Goal: Communication & Community: Answer question/provide support

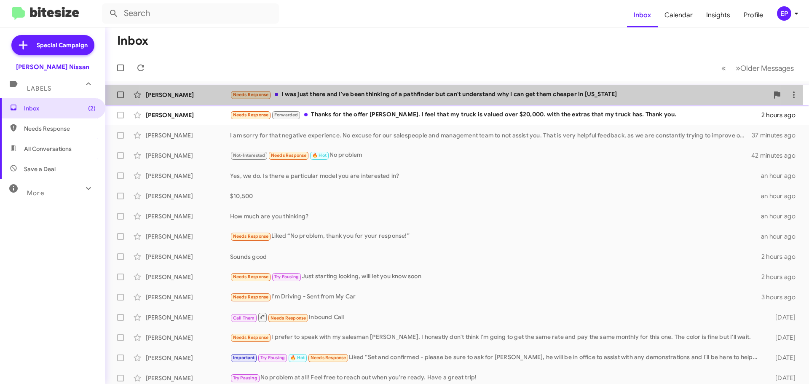
click at [417, 99] on div "Needs Response I was just there and I've been thinking of a pathfinder but can'…" at bounding box center [499, 95] width 538 height 10
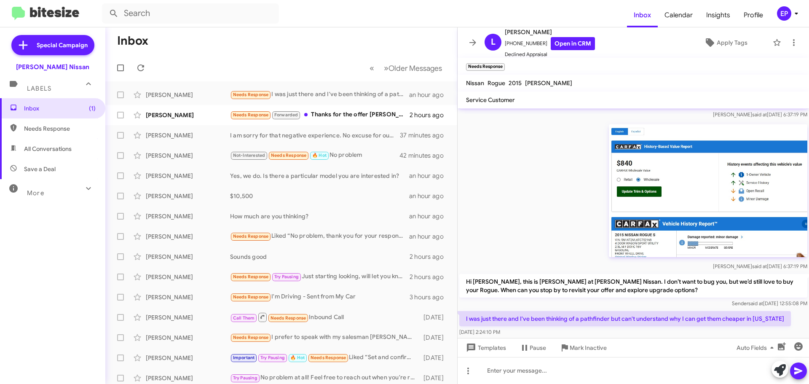
scroll to position [103, 0]
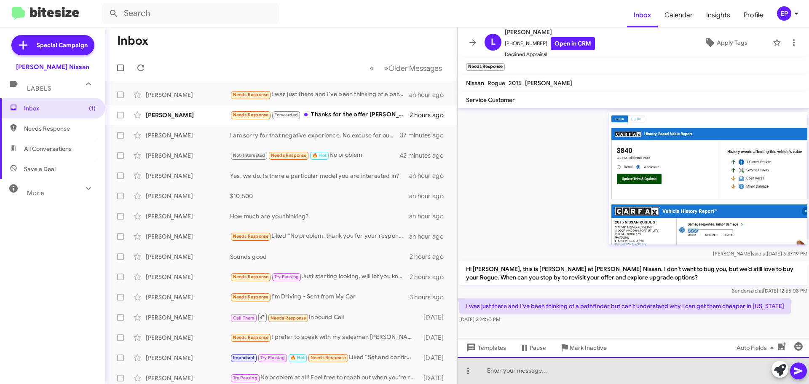
click at [581, 370] on div at bounding box center [633, 370] width 351 height 27
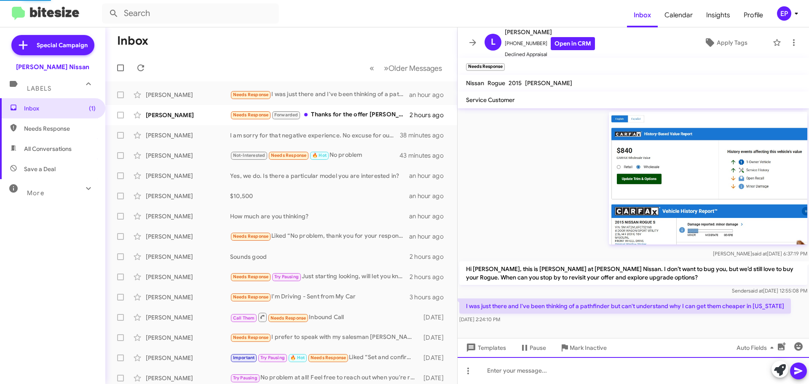
scroll to position [0, 0]
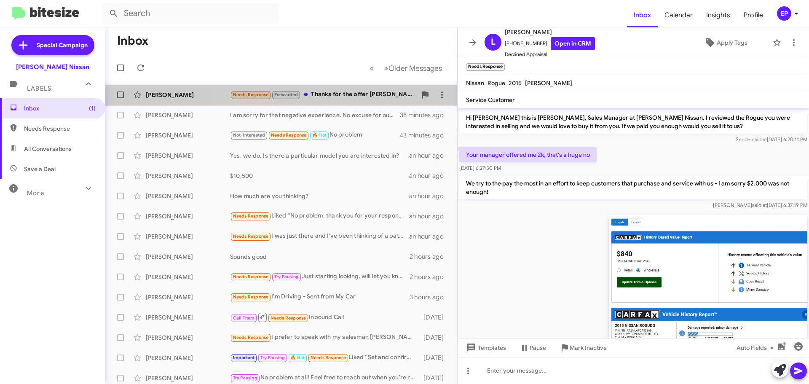
click at [338, 103] on div "[PERSON_NAME] Needs Response Forwarded Thanks for the offer [PERSON_NAME]. I fe…" at bounding box center [281, 94] width 338 height 17
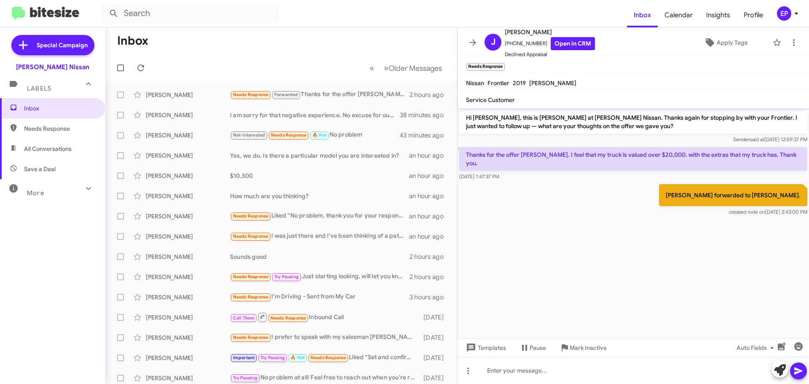
click at [600, 224] on cdk-virtual-scroll-viewport "Hi [PERSON_NAME], this is [PERSON_NAME] at [PERSON_NAME] Nissan. Thanks again f…" at bounding box center [633, 223] width 351 height 230
click at [576, 46] on link "Open in CRM" at bounding box center [573, 43] width 44 height 13
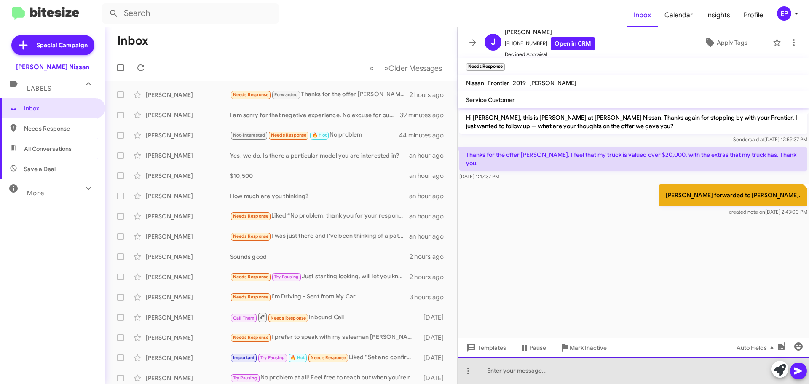
click at [566, 371] on div at bounding box center [633, 370] width 351 height 27
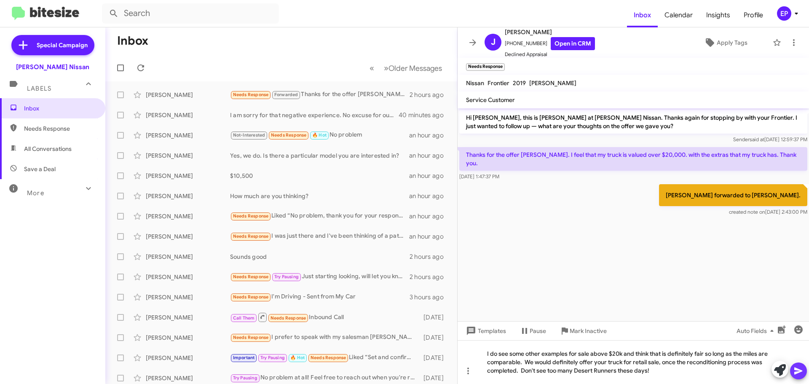
click at [798, 374] on icon at bounding box center [798, 371] width 10 height 10
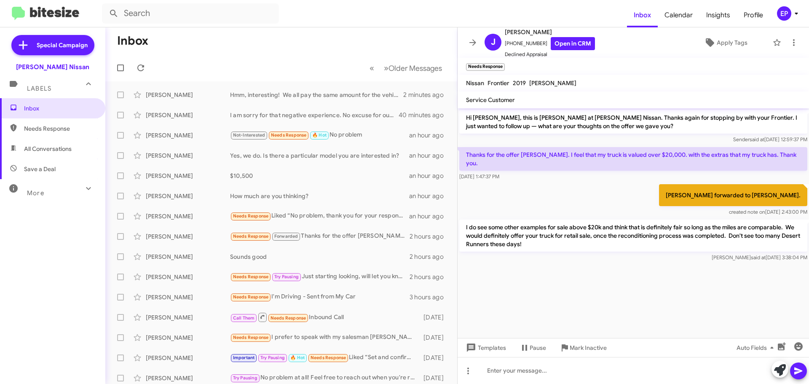
click at [665, 271] on cdk-virtual-scroll-viewport "Hi [PERSON_NAME], this is [PERSON_NAME] at [PERSON_NAME] Nissan. Thanks again f…" at bounding box center [633, 223] width 351 height 230
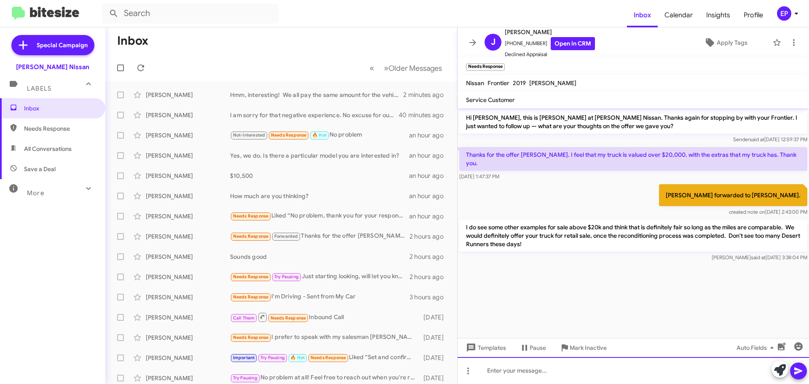
click at [585, 367] on div at bounding box center [633, 370] width 351 height 27
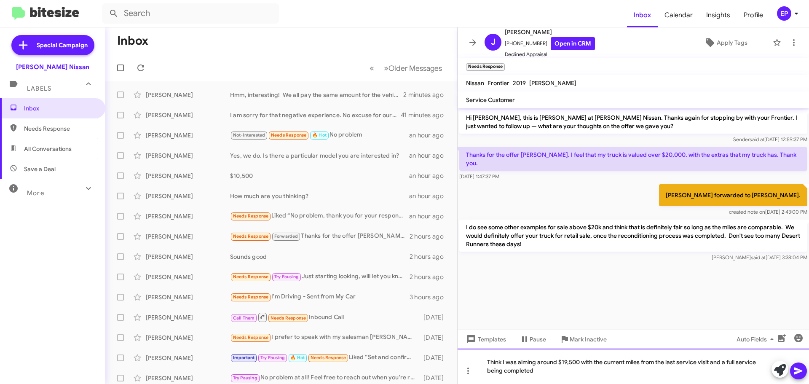
click at [487, 361] on div "Think I was aiming around $19,500 with the current miles from the last service …" at bounding box center [633, 365] width 351 height 35
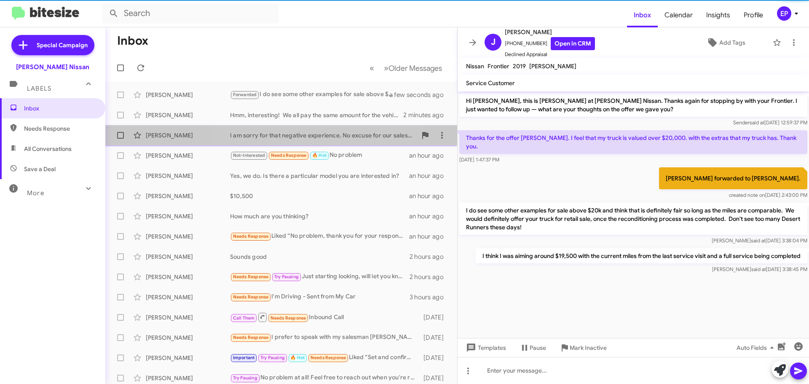
click at [313, 136] on div "I am sorry for that negative experience. No excuse for our salespeople and mana…" at bounding box center [323, 135] width 187 height 8
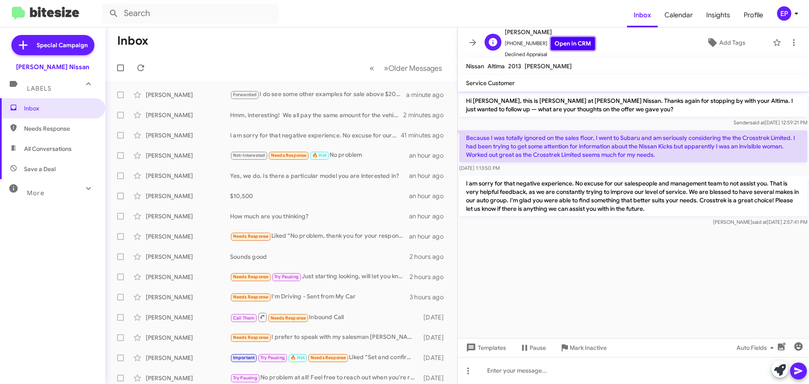
click at [576, 42] on link "Open in CRM" at bounding box center [573, 43] width 44 height 13
click at [594, 257] on cdk-virtual-scroll-viewport "Hi [PERSON_NAME], this is [PERSON_NAME] at [PERSON_NAME] Nissan. Thanks again f…" at bounding box center [633, 214] width 351 height 246
click at [723, 39] on span "Add Tags" at bounding box center [732, 42] width 26 height 15
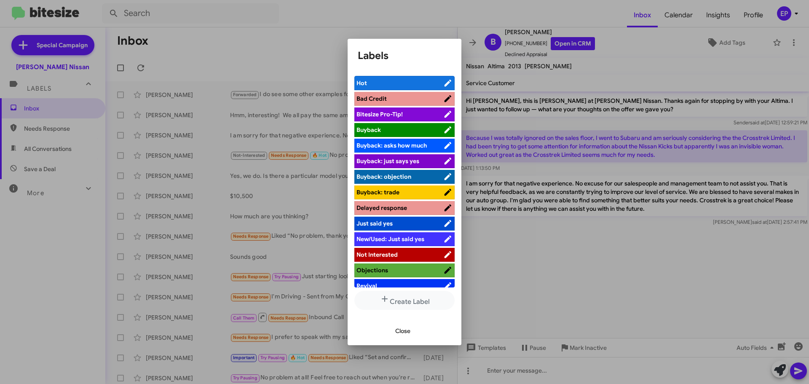
click at [393, 254] on span "Not Interested" at bounding box center [376, 255] width 41 height 8
click at [389, 332] on button "Close" at bounding box center [402, 330] width 29 height 15
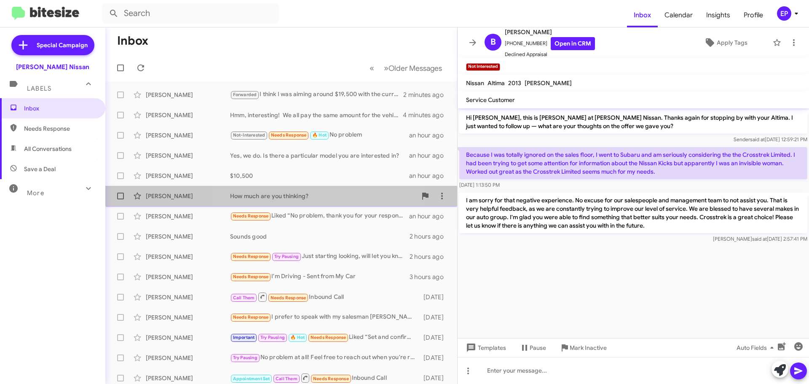
click at [326, 200] on div "[PERSON_NAME] How much are you thinking? an hour ago" at bounding box center [281, 195] width 338 height 17
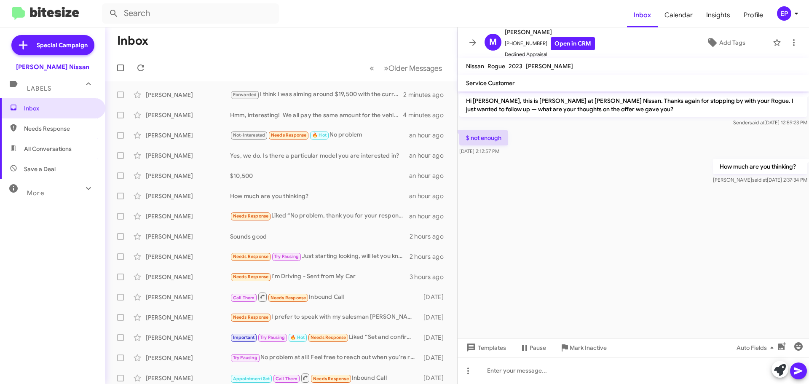
click at [595, 203] on cdk-virtual-scroll-viewport "Hi [PERSON_NAME], this is [PERSON_NAME] at [PERSON_NAME] Nissan. Thanks again f…" at bounding box center [633, 214] width 351 height 246
click at [573, 39] on link "Open in CRM" at bounding box center [573, 43] width 44 height 13
click at [728, 41] on span "Add Tags" at bounding box center [732, 42] width 26 height 15
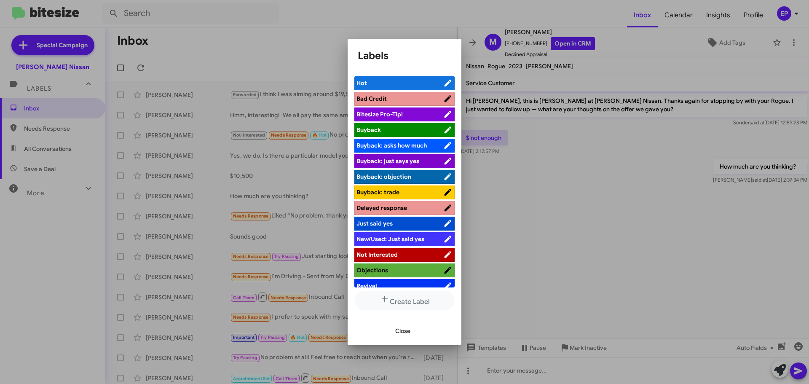
click at [380, 254] on span "Not Interested" at bounding box center [376, 255] width 41 height 8
click at [405, 327] on span "Close" at bounding box center [402, 330] width 15 height 15
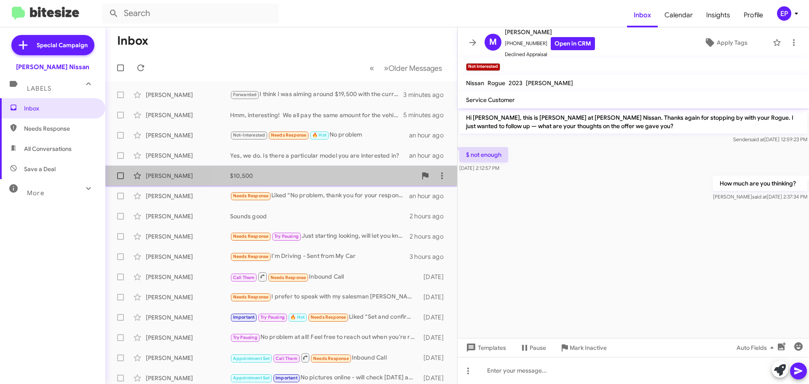
click at [314, 175] on div "$10,500" at bounding box center [323, 175] width 187 height 8
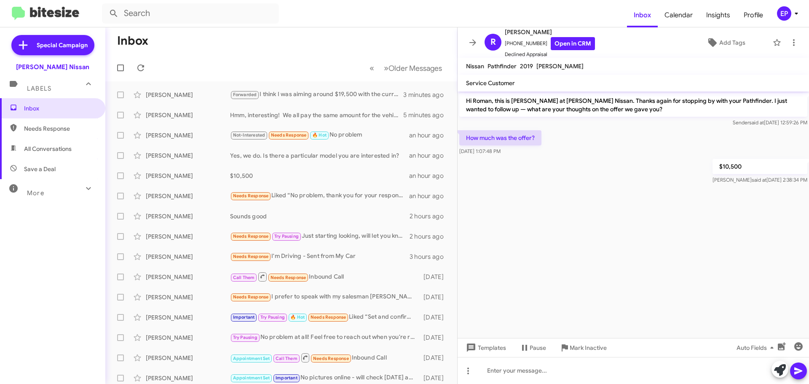
click at [590, 191] on div at bounding box center [633, 189] width 351 height 6
click at [560, 48] on link "Open in CRM" at bounding box center [573, 43] width 44 height 13
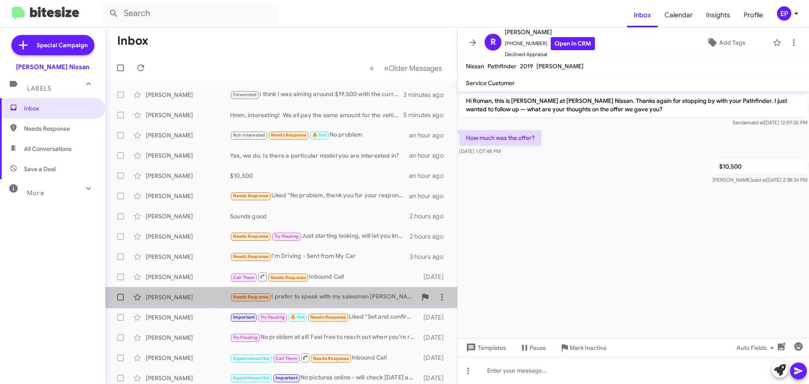
click at [343, 297] on div "Needs Response I prefer to speak with my salesman [PERSON_NAME]. I honestly don…" at bounding box center [323, 297] width 187 height 10
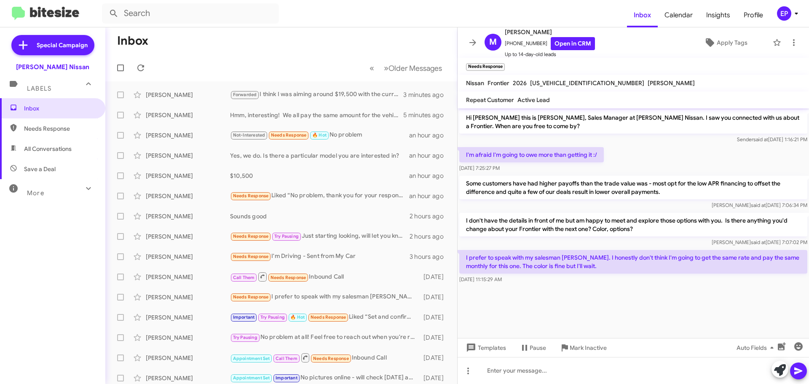
click at [601, 314] on cdk-virtual-scroll-viewport "Hi [PERSON_NAME] this is [PERSON_NAME], Sales Manager at [PERSON_NAME] Nissan. …" at bounding box center [633, 223] width 351 height 230
click at [567, 44] on link "Open in CRM" at bounding box center [573, 43] width 44 height 13
click at [337, 99] on div "Needs Response It's a used pathfinder, not new" at bounding box center [323, 95] width 187 height 10
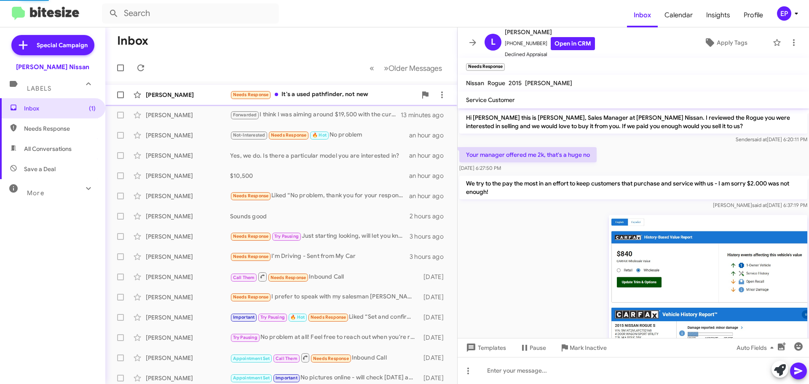
scroll to position [182, 0]
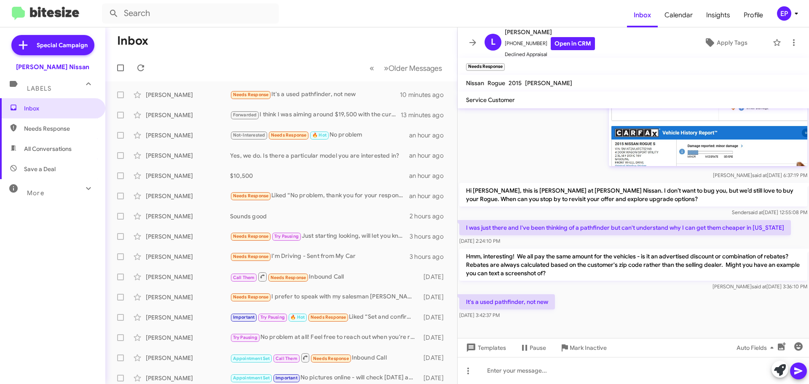
click at [632, 302] on div "It's a used pathfinder, not new [DATE] 3:42:37 PM" at bounding box center [633, 306] width 351 height 29
click at [557, 46] on link "Open in CRM" at bounding box center [573, 43] width 44 height 13
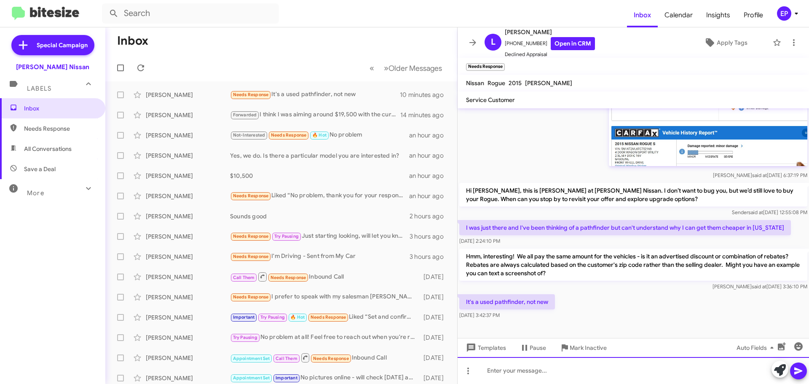
click at [576, 366] on div at bounding box center [633, 370] width 351 height 27
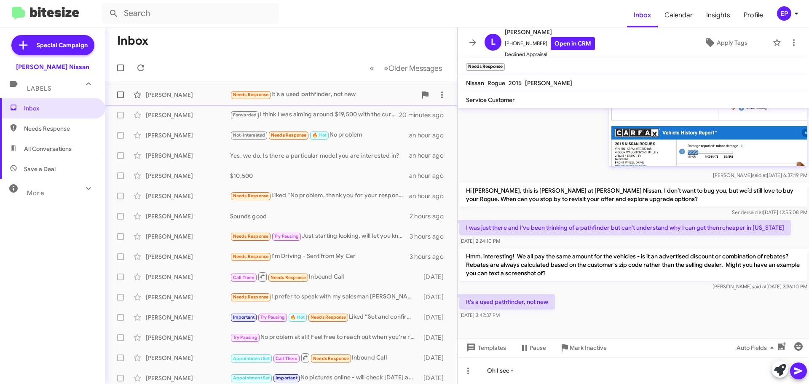
click at [310, 91] on div "Needs Response It's a used pathfinder, not new" at bounding box center [323, 95] width 187 height 10
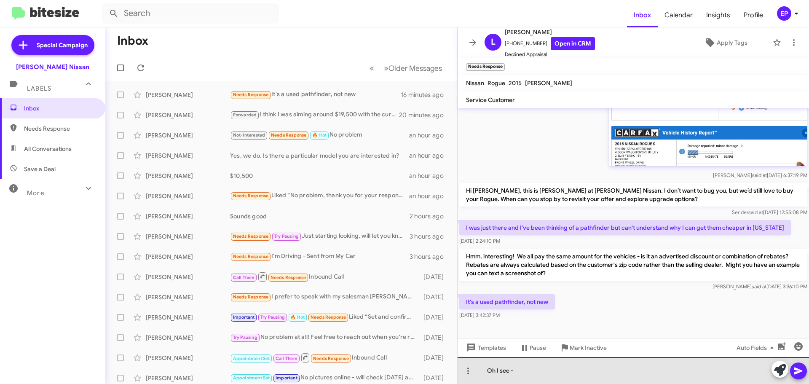
click at [570, 378] on div "Oh I see -" at bounding box center [633, 370] width 351 height 27
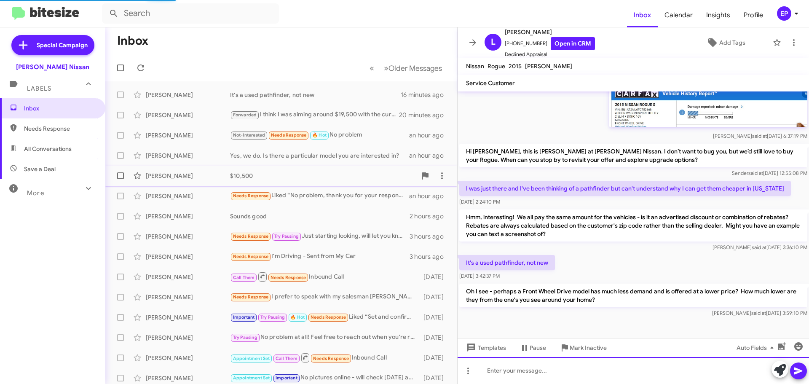
scroll to position [204, 0]
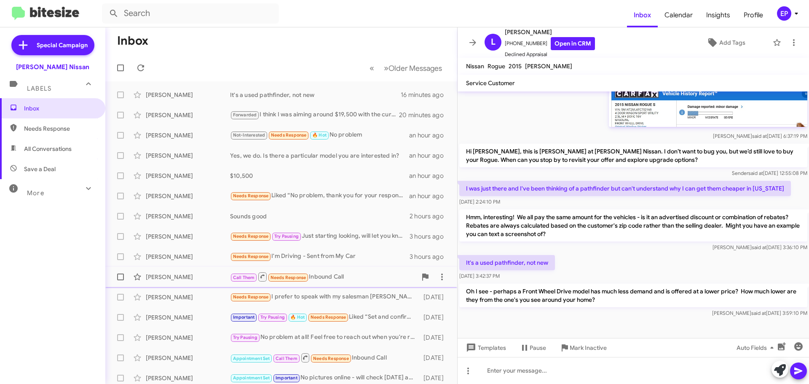
click at [332, 273] on div "Call Them Needs Response Inbound Call" at bounding box center [323, 276] width 187 height 11
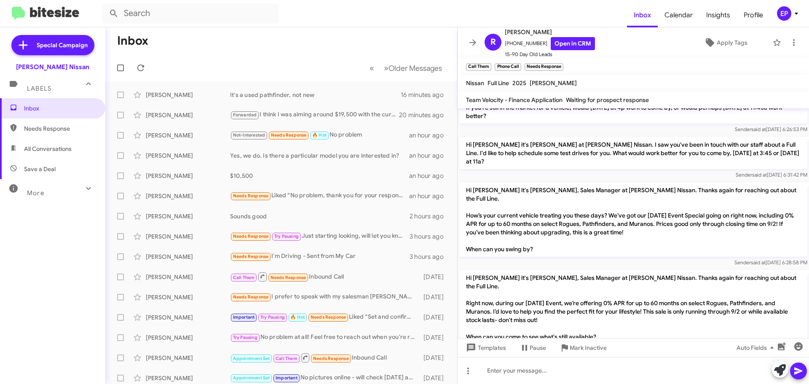
scroll to position [416, 0]
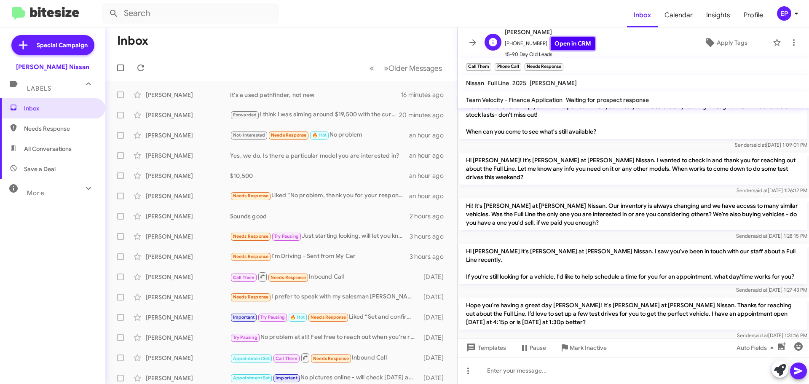
click at [556, 47] on link "Open in CRM" at bounding box center [573, 43] width 44 height 13
click at [474, 44] on icon at bounding box center [472, 42] width 7 height 6
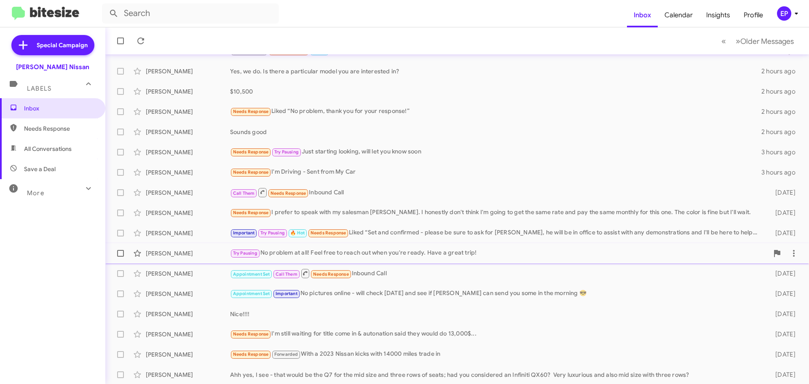
scroll to position [105, 0]
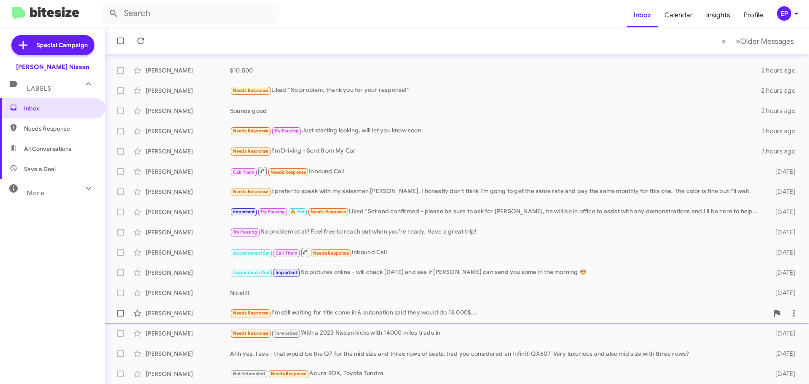
click at [411, 316] on div "Needs Response I'm still waiting for title come in & autonation said they would…" at bounding box center [499, 313] width 538 height 10
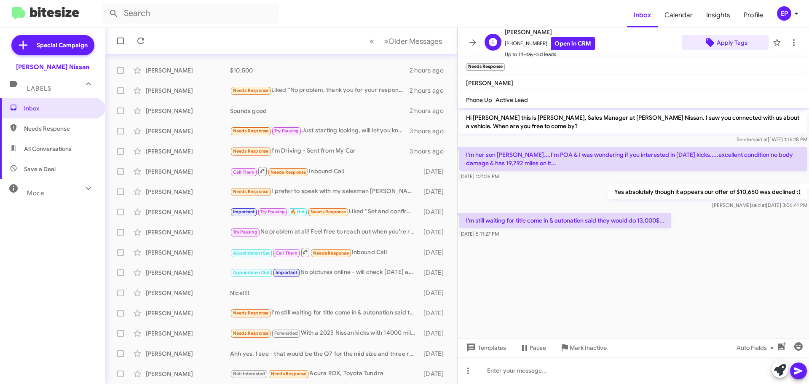
click at [730, 42] on span "Apply Tags" at bounding box center [732, 42] width 31 height 15
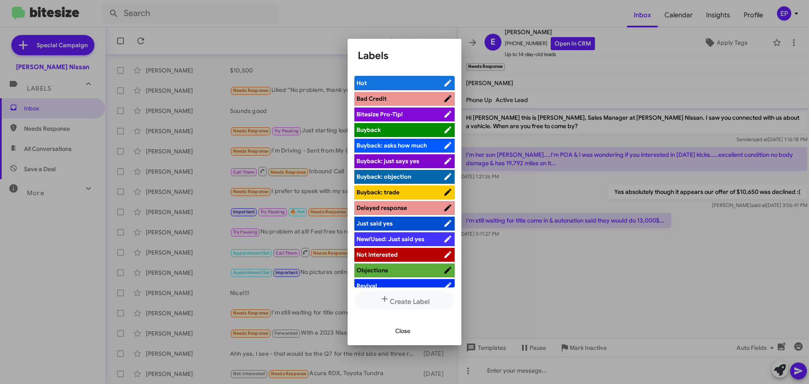
click at [382, 253] on span "Not Interested" at bounding box center [376, 255] width 41 height 8
click at [404, 330] on span "Close" at bounding box center [402, 330] width 15 height 15
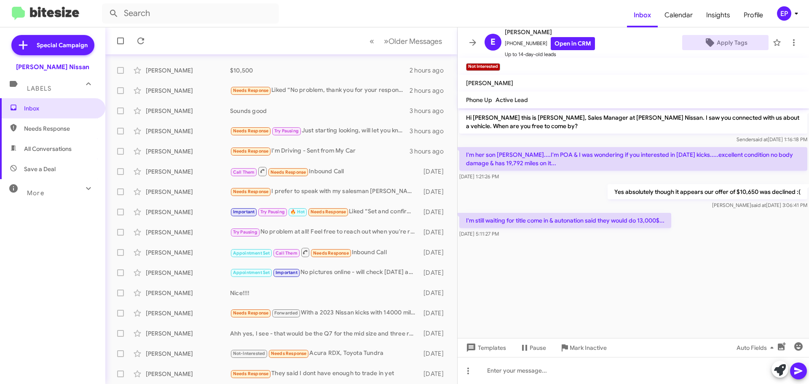
click at [593, 256] on cdk-virtual-scroll-viewport "Hi [PERSON_NAME] this is [PERSON_NAME], Sales Manager at [PERSON_NAME] Nissan. …" at bounding box center [633, 223] width 351 height 230
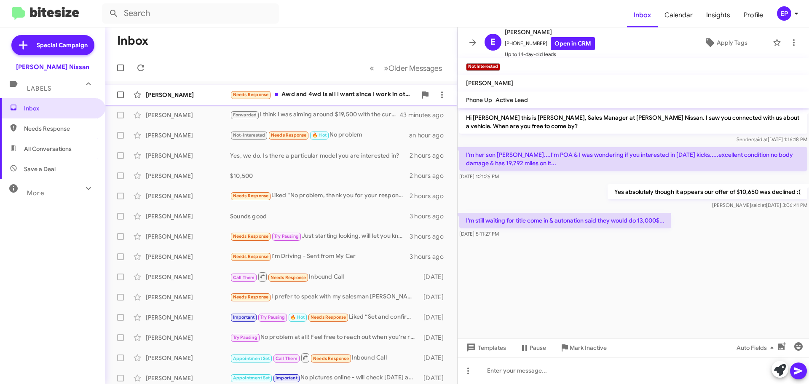
click at [313, 97] on div "Needs Response Awd and 4wd is all I want since I work in other states and deal …" at bounding box center [323, 95] width 187 height 10
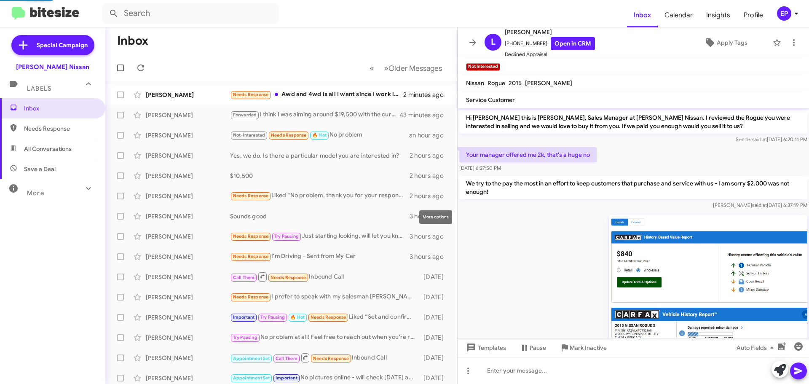
scroll to position [252, 0]
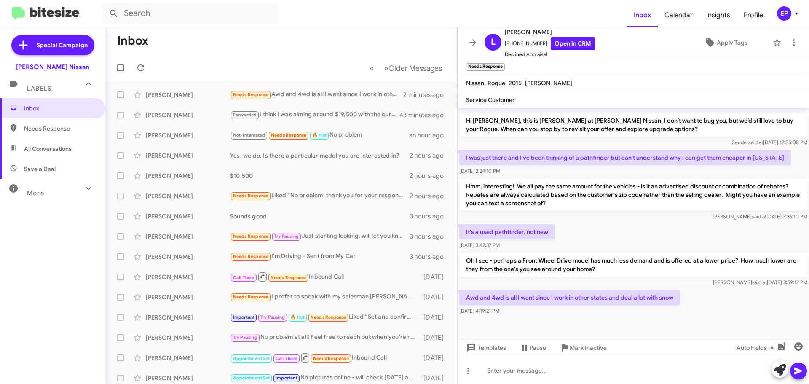
click at [571, 321] on div at bounding box center [633, 327] width 351 height 21
click at [562, 321] on div at bounding box center [633, 327] width 351 height 21
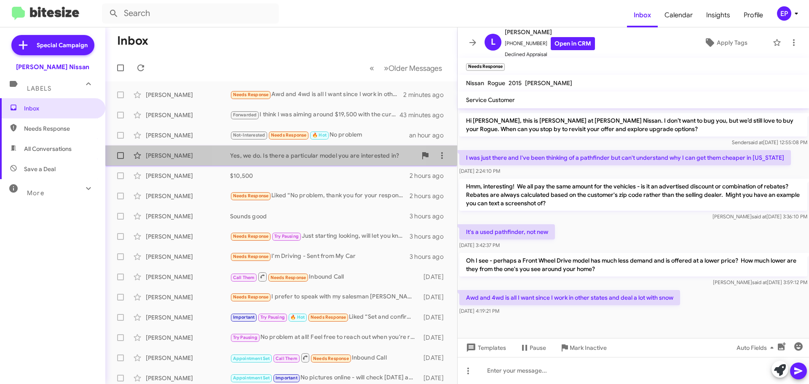
click at [307, 156] on div "Yes, we do. Is there a particular model you are interested in?" at bounding box center [323, 155] width 187 height 8
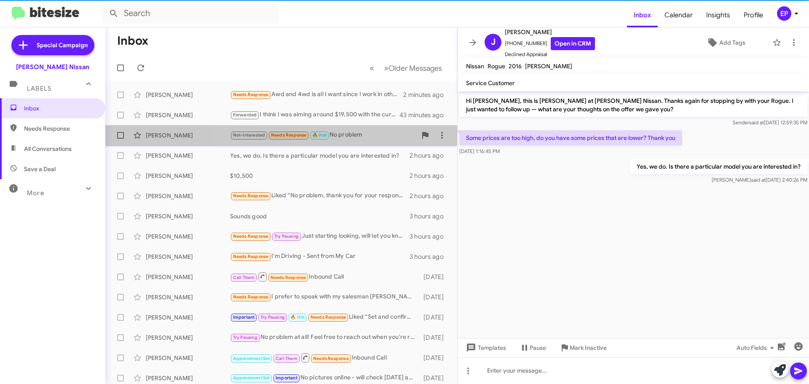
click at [359, 134] on div "Not-Interested Needs Response 🔥 Hot No problem" at bounding box center [323, 135] width 187 height 10
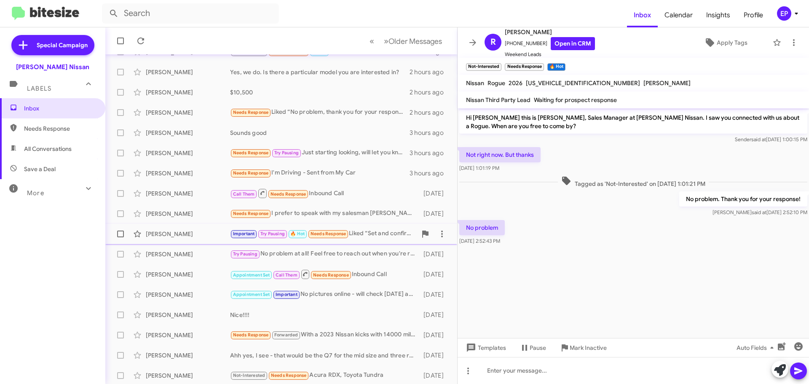
scroll to position [84, 0]
click at [351, 193] on div "Call Them Needs Response Inbound Call" at bounding box center [323, 192] width 187 height 11
